Goal: Navigation & Orientation: Go to known website

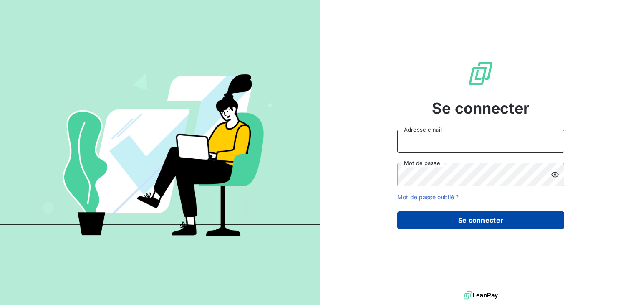
type input "[EMAIL_ADDRESS][PERSON_NAME][DOMAIN_NAME]"
click at [487, 226] on button "Se connecter" at bounding box center [480, 220] width 167 height 18
